Goal: Register for event/course

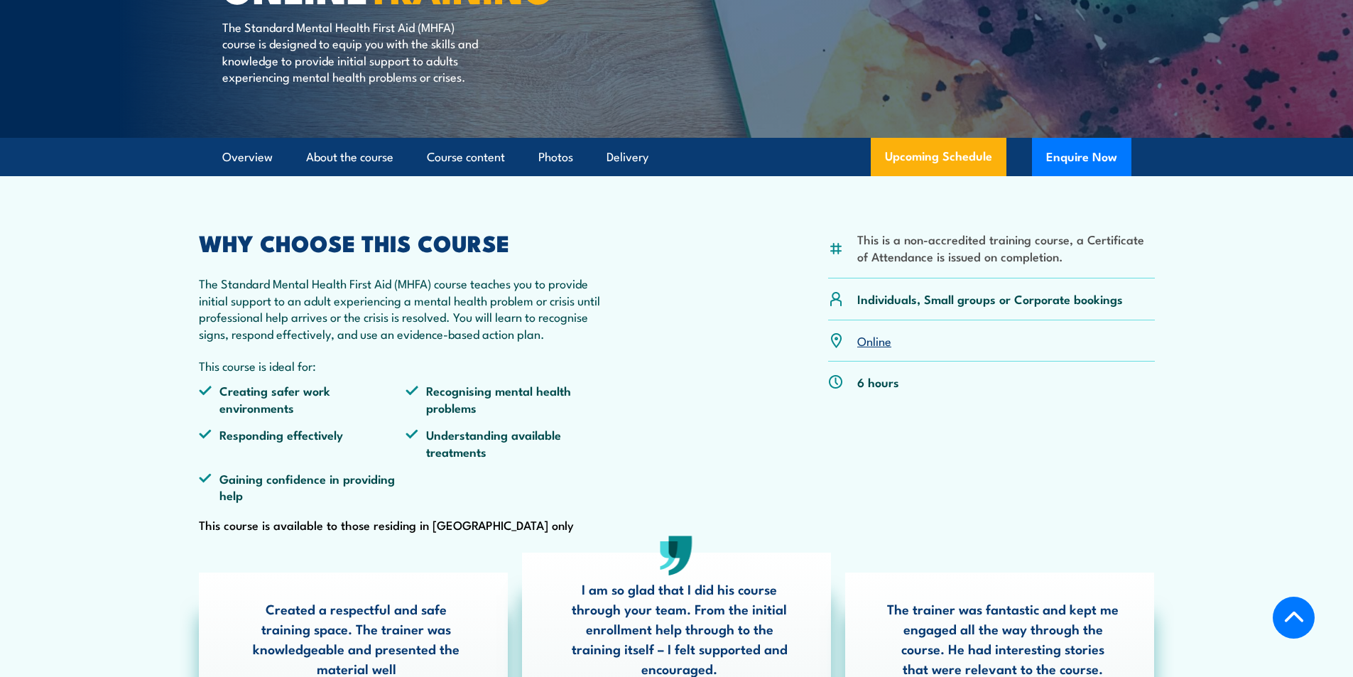
click at [873, 342] on link "Online" at bounding box center [874, 340] width 34 height 17
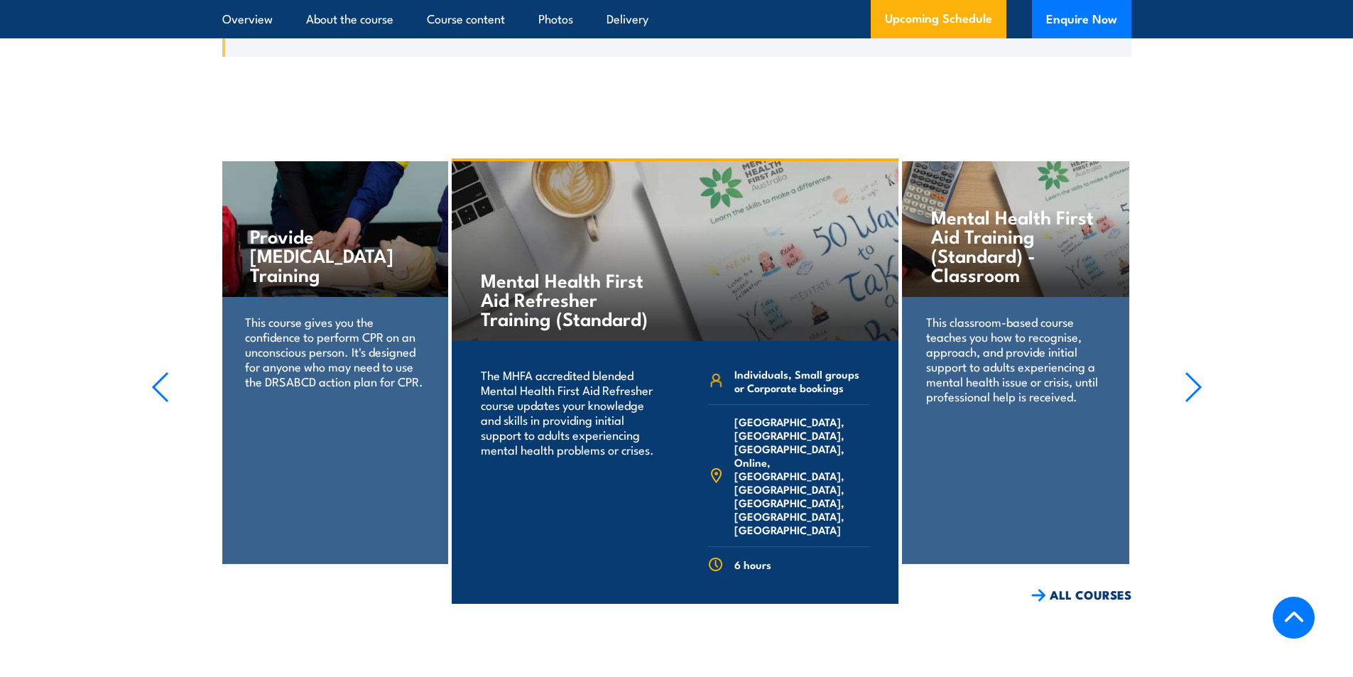
scroll to position [2988, 0]
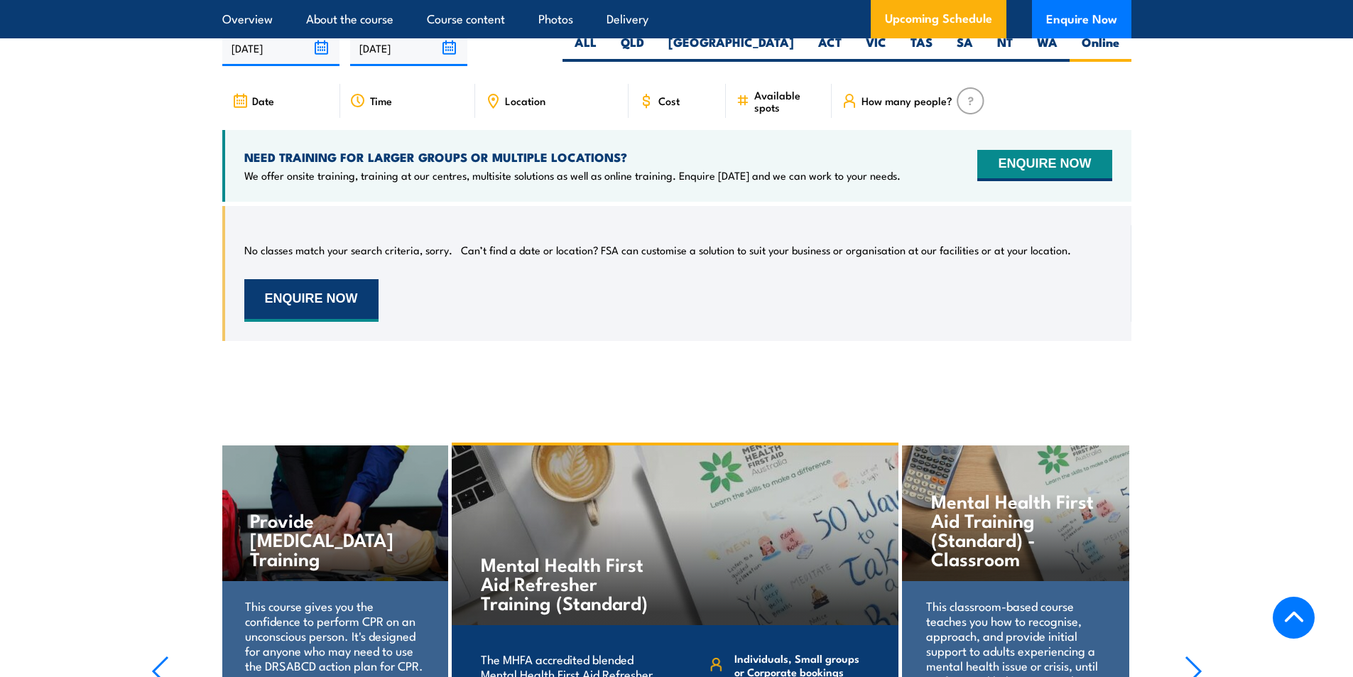
click at [345, 279] on button "ENQUIRE NOW" at bounding box center [311, 300] width 134 height 43
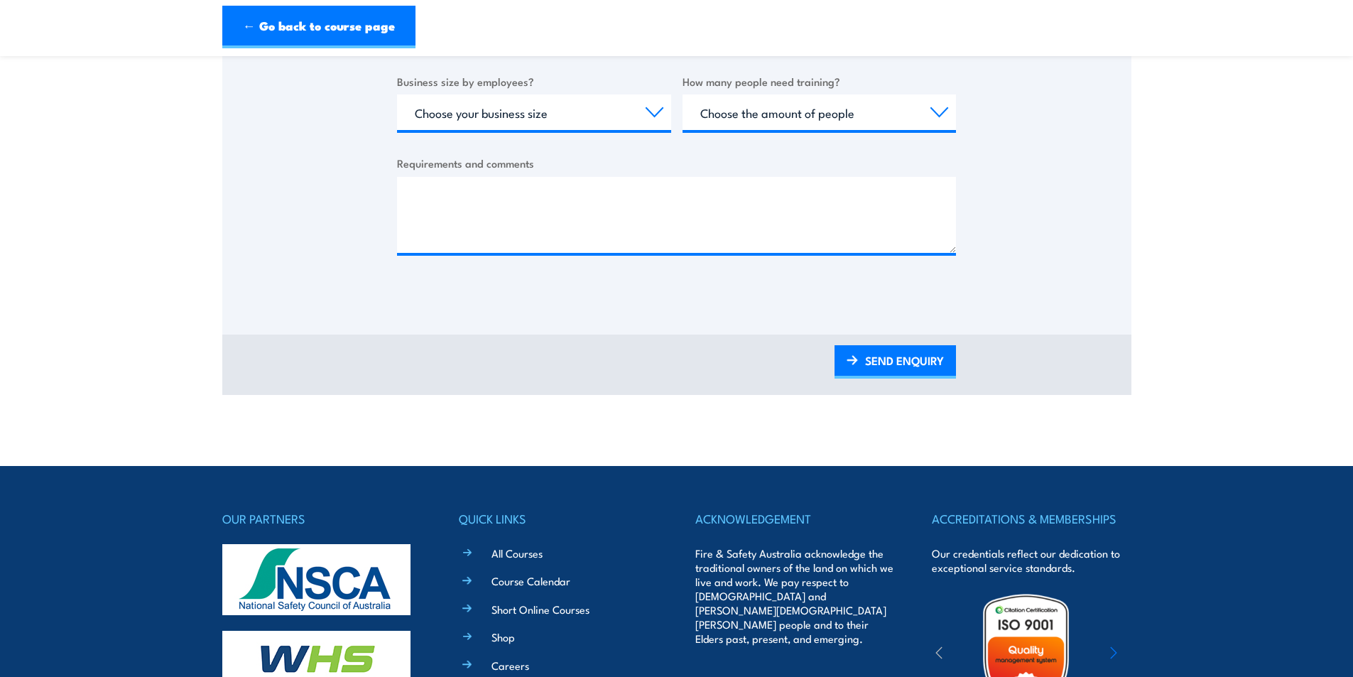
scroll to position [284, 0]
